Goal: Navigation & Orientation: Find specific page/section

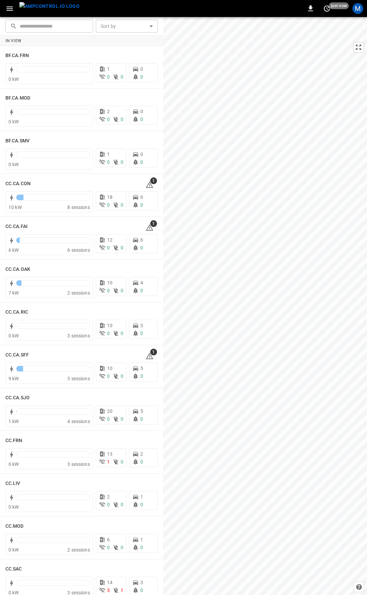
click at [10, 9] on icon "button" at bounding box center [9, 8] width 6 height 4
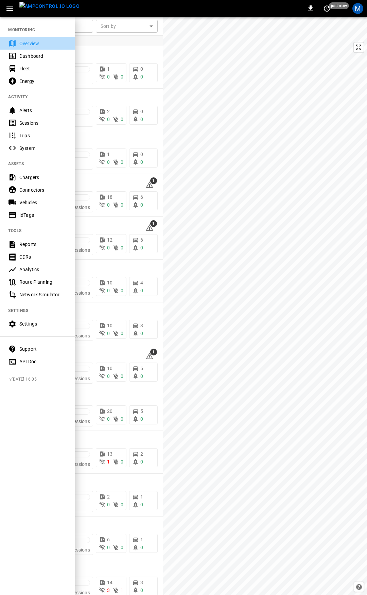
click at [40, 41] on div "Overview" at bounding box center [42, 43] width 47 height 7
